Goal: Information Seeking & Learning: Learn about a topic

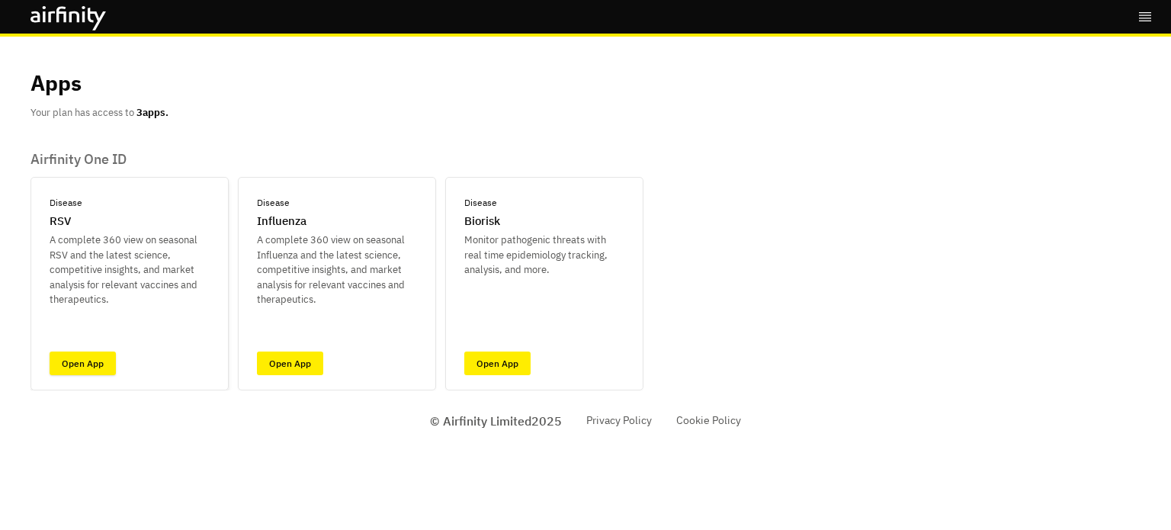
click at [94, 358] on link "Open App" at bounding box center [83, 363] width 66 height 24
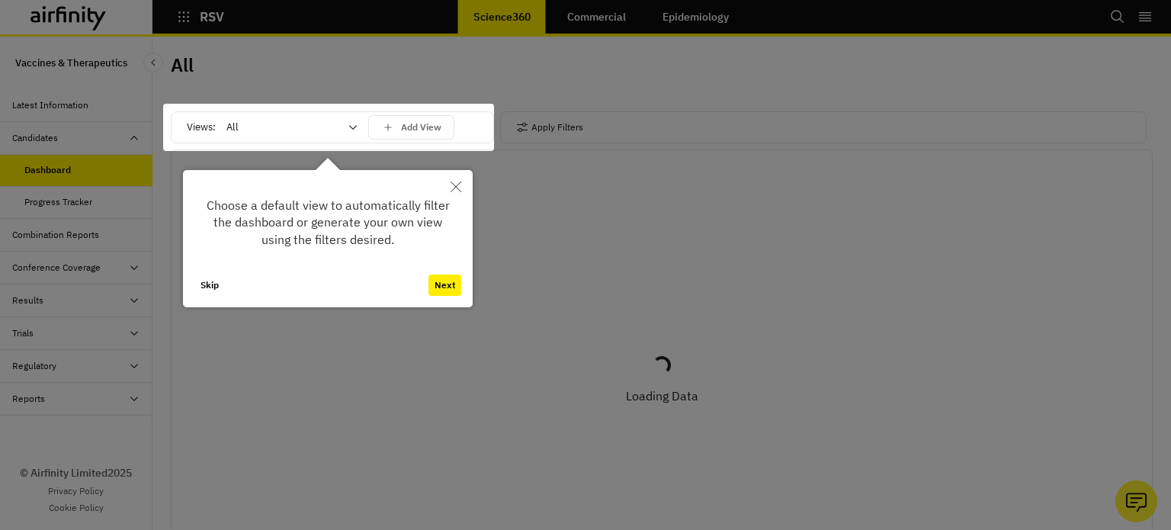
click at [454, 190] on icon "Close" at bounding box center [455, 186] width 11 height 11
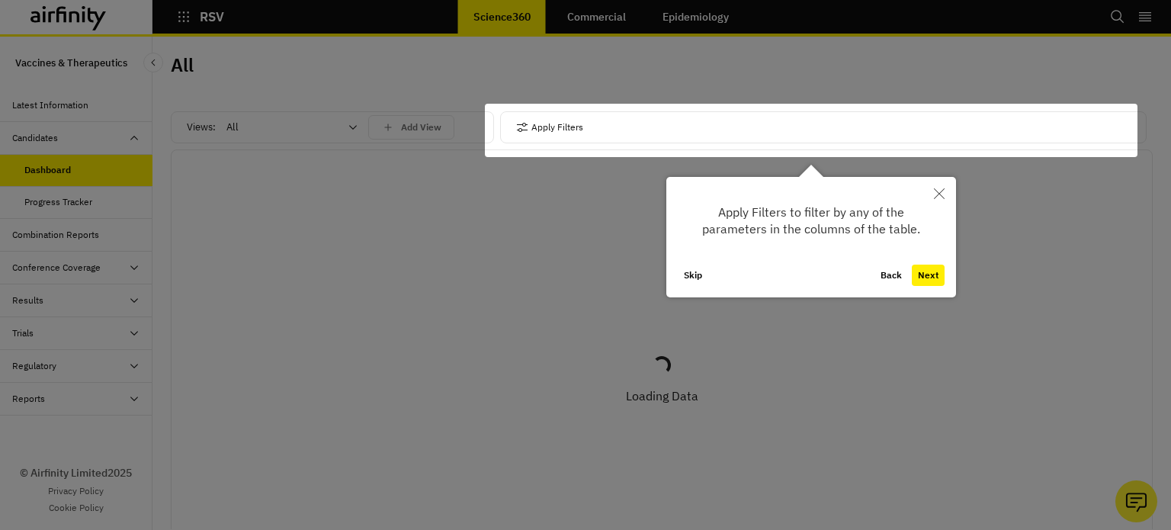
click at [921, 278] on button "Next" at bounding box center [927, 274] width 33 height 21
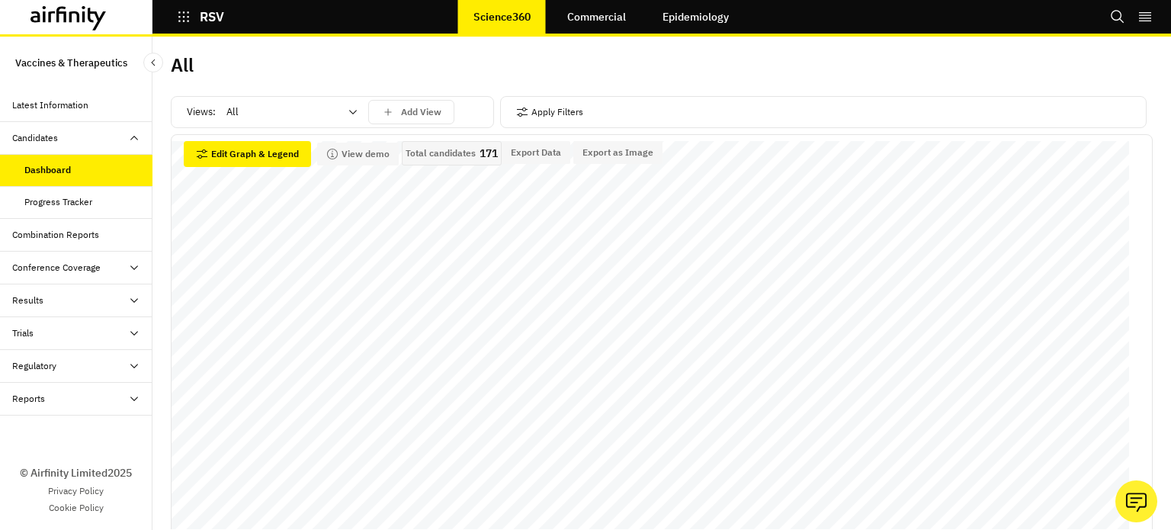
scroll to position [152, 0]
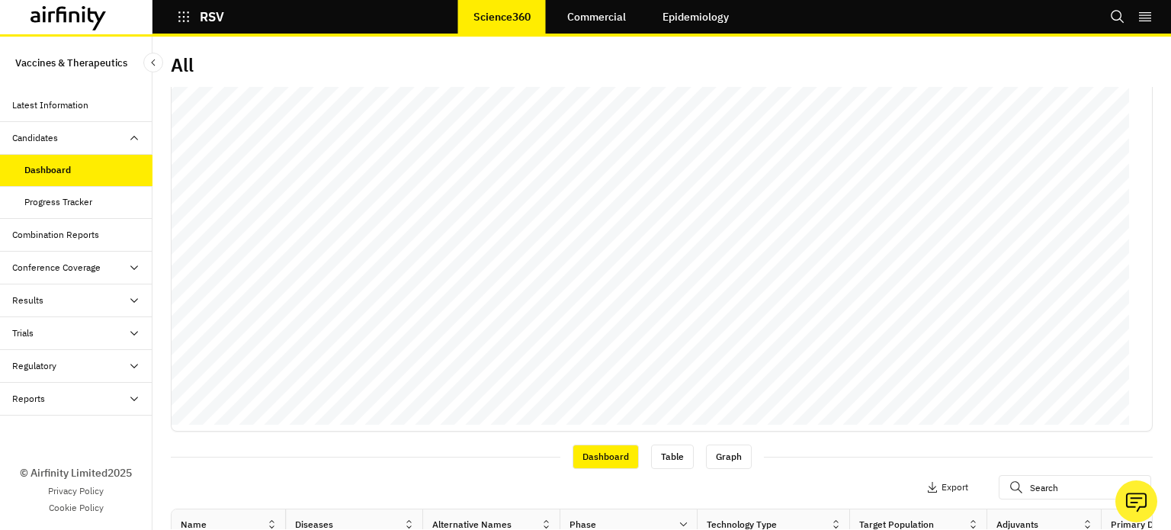
click at [42, 234] on div "Combination Reports" at bounding box center [55, 235] width 87 height 14
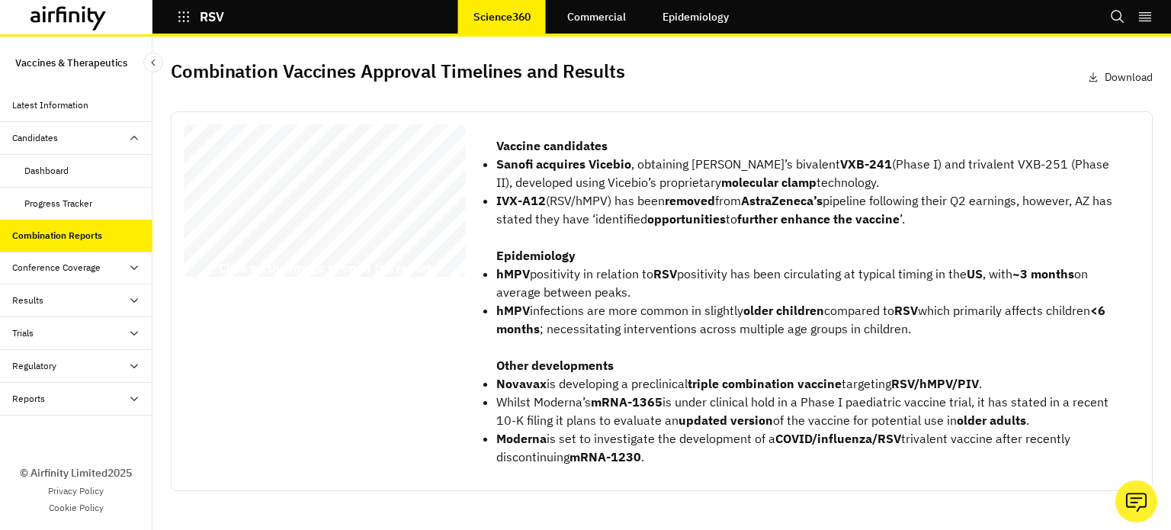
click at [40, 266] on div "Conference Coverage" at bounding box center [56, 268] width 88 height 14
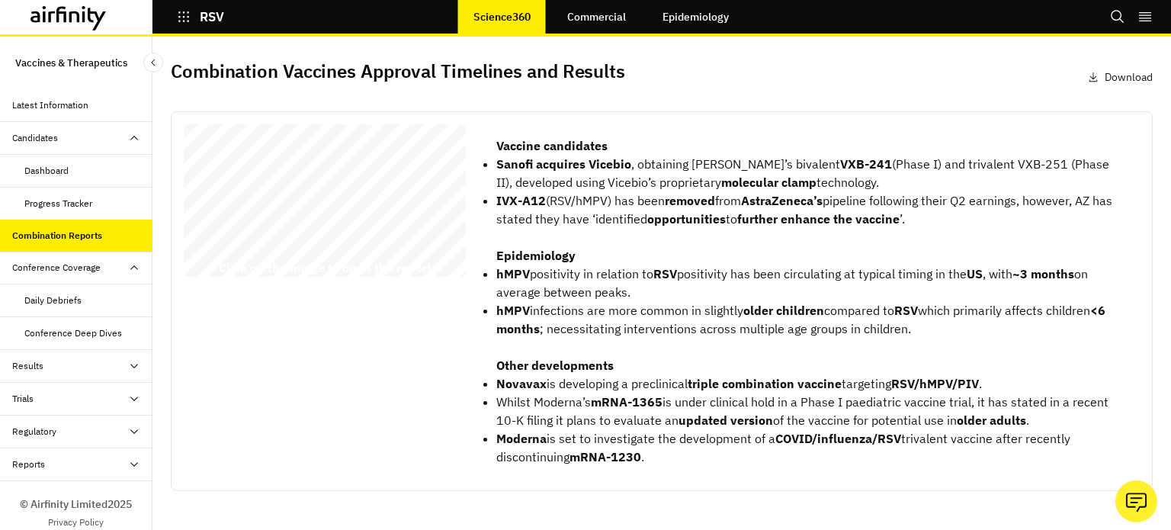
click at [46, 295] on div "Daily Debriefs" at bounding box center [52, 300] width 57 height 14
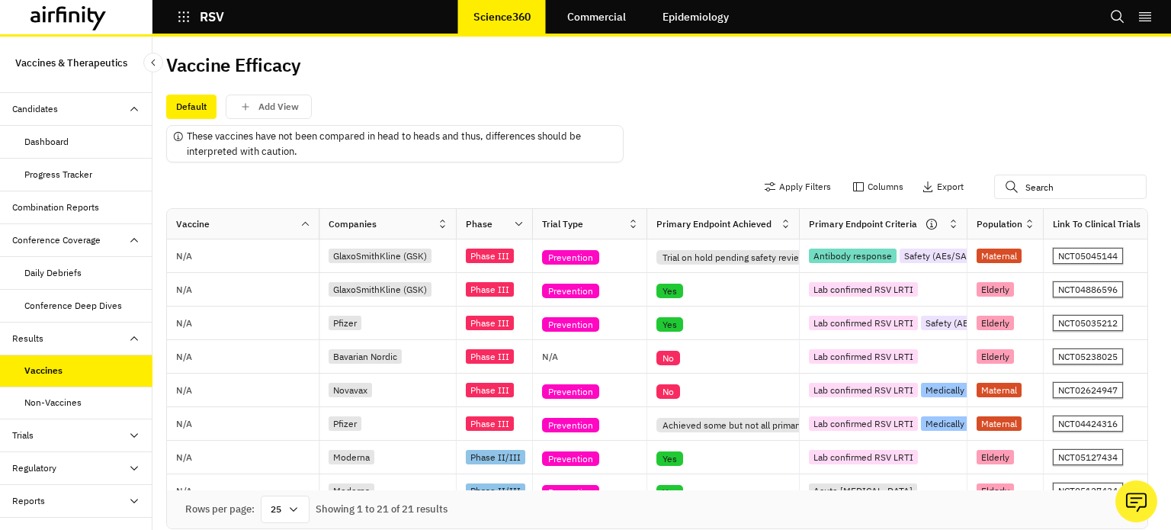
click at [34, 424] on div "Trials" at bounding box center [76, 435] width 152 height 33
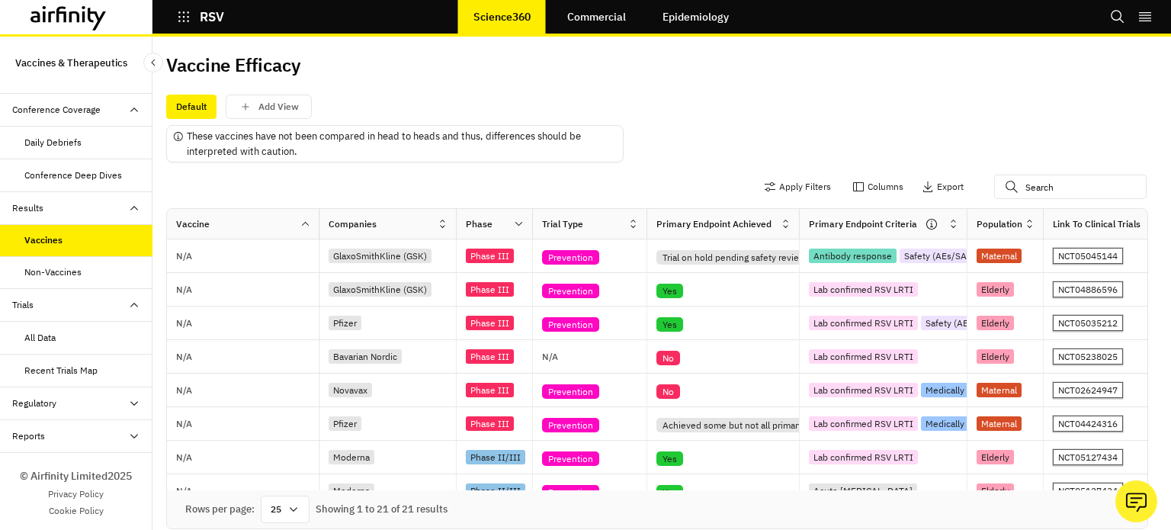
click at [49, 343] on div "All Data" at bounding box center [76, 338] width 152 height 33
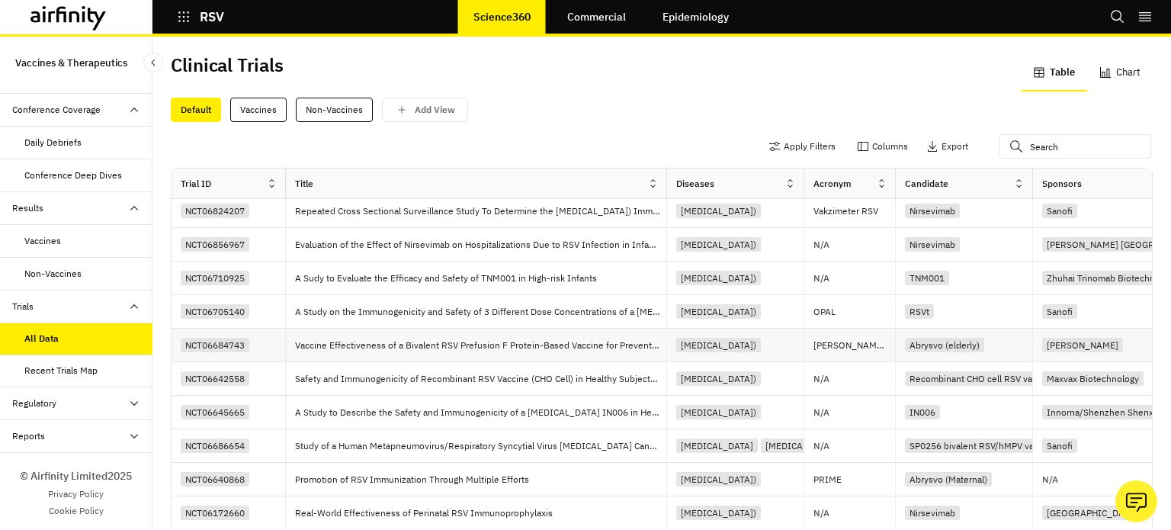
scroll to position [14, 0]
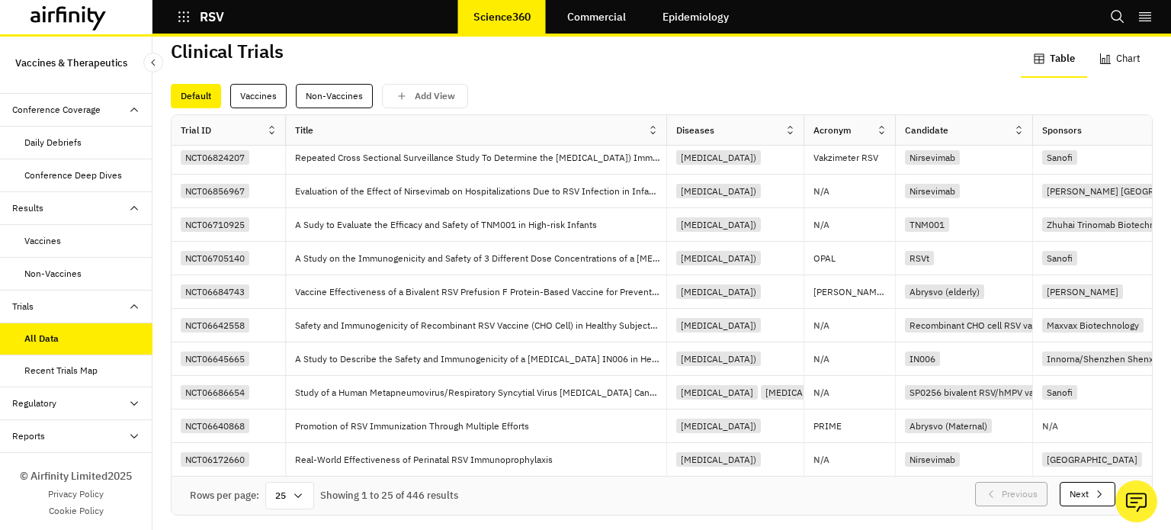
click at [40, 387] on div "Regulatory" at bounding box center [76, 403] width 152 height 33
click at [44, 400] on div "Regulatory" at bounding box center [34, 403] width 44 height 14
click at [51, 438] on div "Table" at bounding box center [88, 436] width 128 height 14
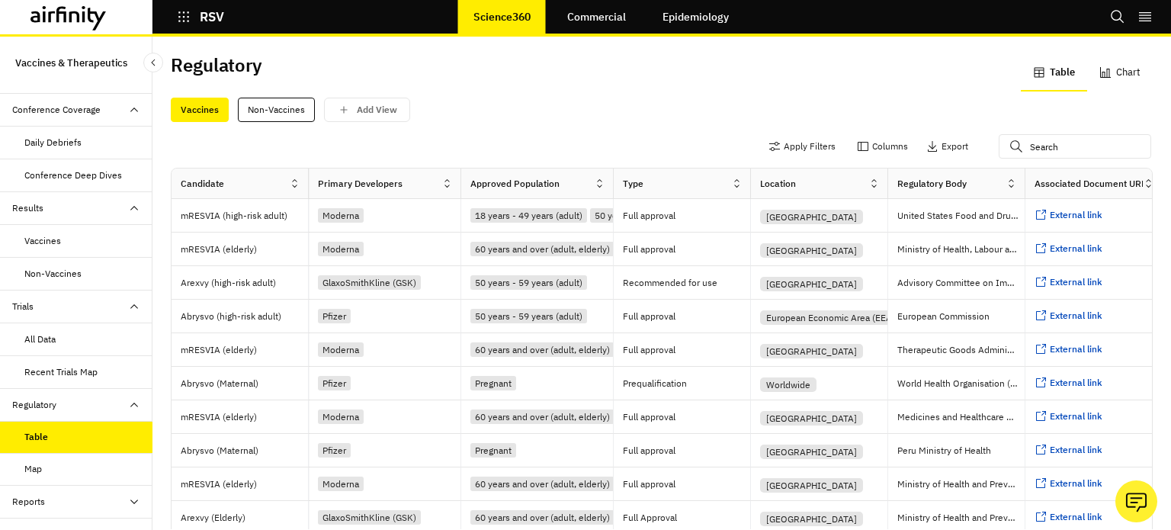
scroll to position [225, 0]
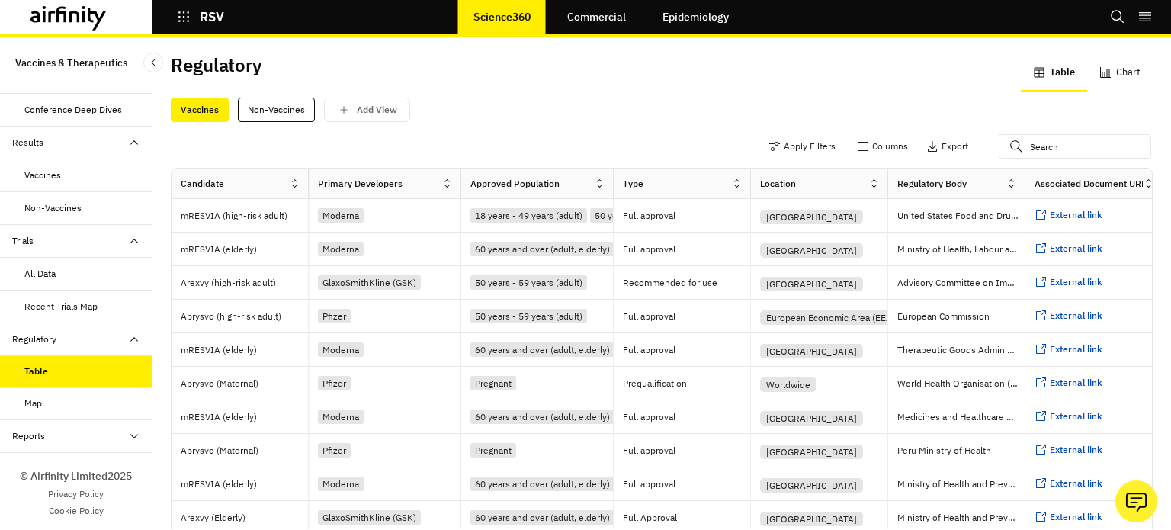
click at [94, 434] on div "Reports" at bounding box center [82, 436] width 140 height 14
click at [20, 463] on div "Reports" at bounding box center [76, 469] width 152 height 33
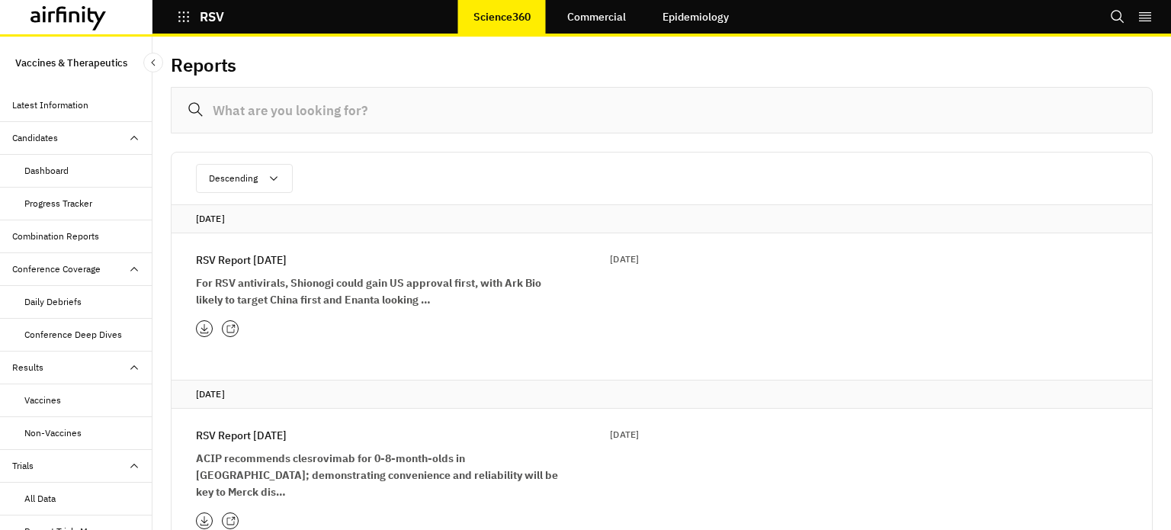
click at [71, 105] on div "Latest Information" at bounding box center [50, 105] width 76 height 14
